Goal: Find specific page/section: Find specific page/section

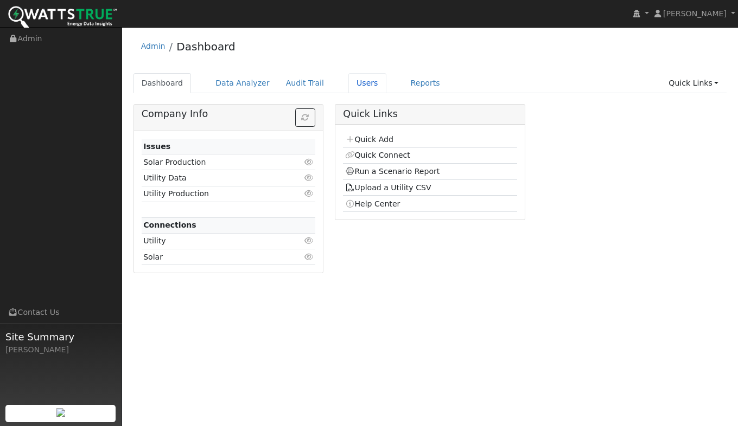
click at [357, 79] on link "Users" at bounding box center [367, 83] width 38 height 20
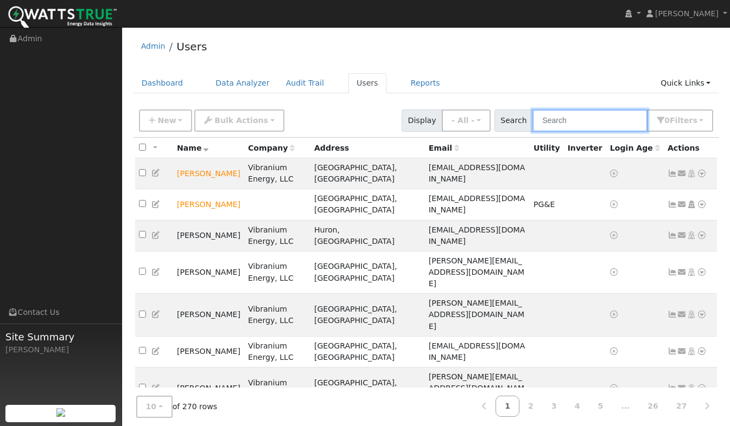
click at [569, 120] on input "text" at bounding box center [589, 121] width 115 height 22
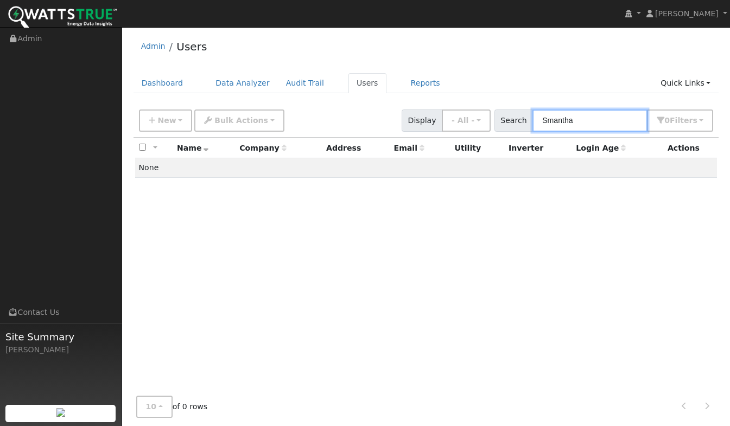
click at [558, 122] on input "Smantha" at bounding box center [589, 121] width 115 height 22
type input "[PERSON_NAME]"
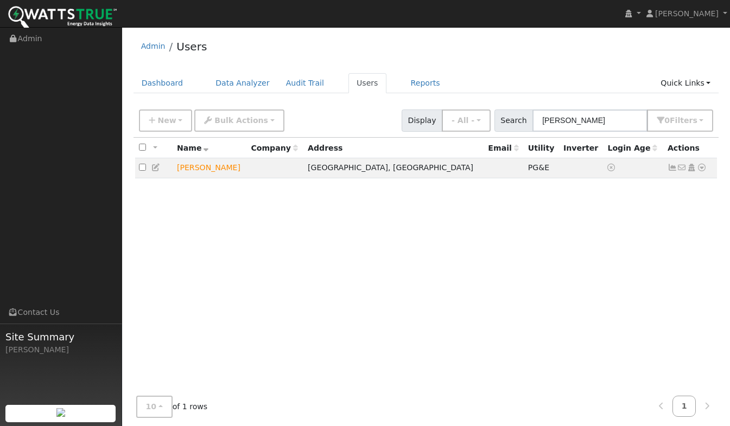
click at [704, 169] on icon at bounding box center [702, 168] width 10 height 8
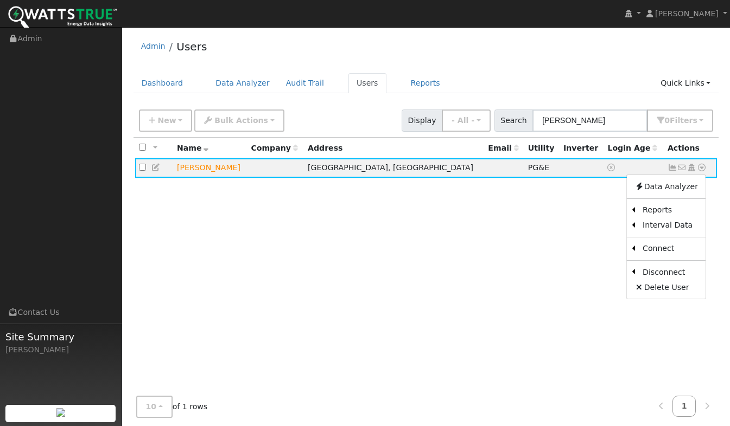
click at [0, 0] on link "Scenario" at bounding box center [0, 0] width 0 height 0
